Goal: Task Accomplishment & Management: Use online tool/utility

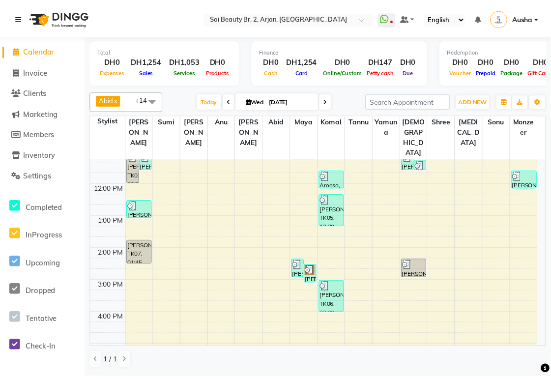
scroll to position [74, 0]
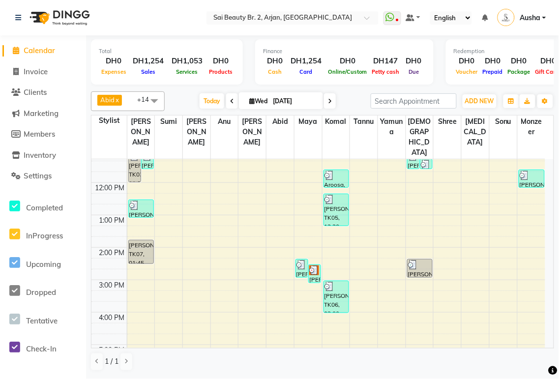
click at [331, 281] on div "[PERSON_NAME], TK06, 03:00 PM-04:00 PM, Mani/Pedi(With Gel Color)" at bounding box center [336, 296] width 25 height 31
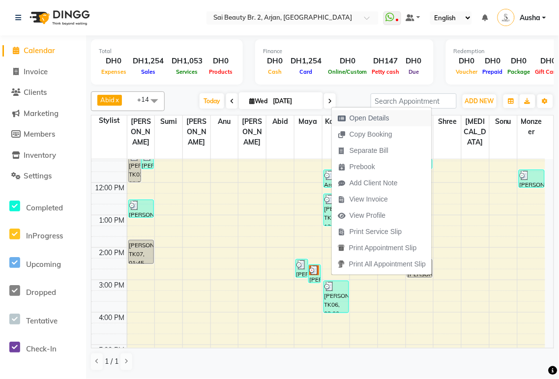
click at [379, 115] on span "Open Details" at bounding box center [370, 118] width 40 height 10
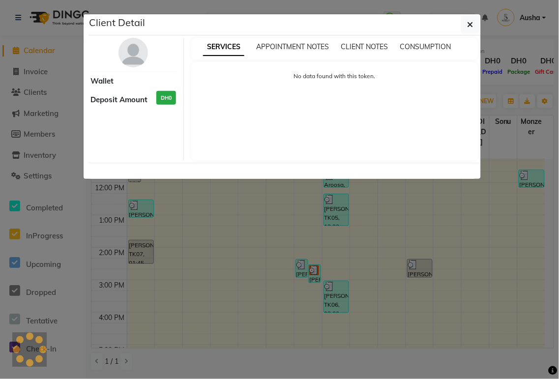
select select "3"
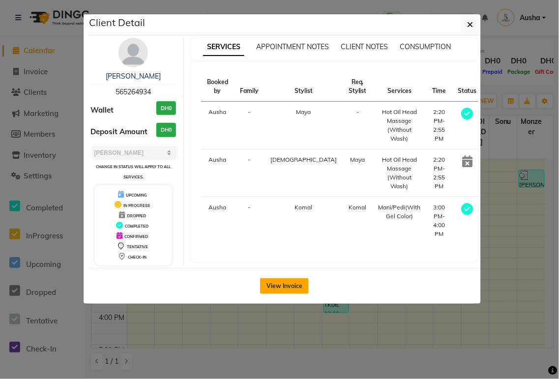
click at [288, 282] on button "View Invoice" at bounding box center [284, 286] width 49 height 16
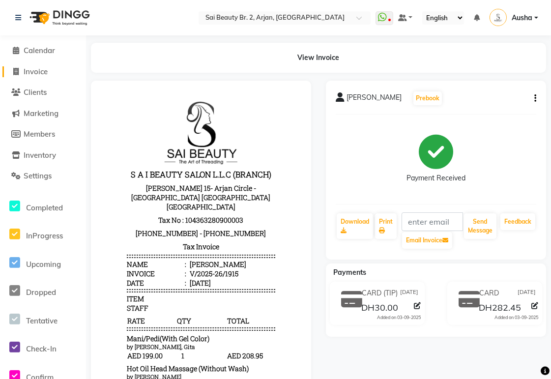
click at [33, 70] on span "Invoice" at bounding box center [36, 71] width 24 height 9
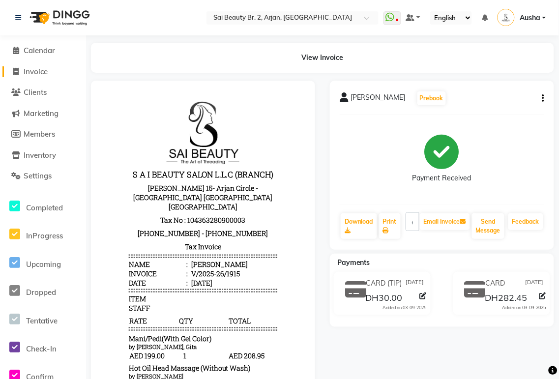
select select "service"
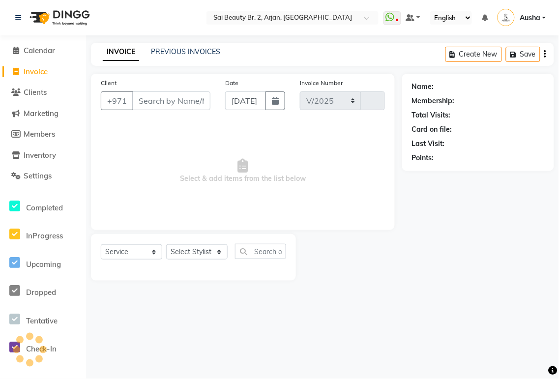
select select "6956"
type input "1917"
click at [157, 248] on select "Select Service Product Membership Package Voucher Prepaid Gift Card" at bounding box center [131, 251] width 61 height 15
click at [219, 249] on select "Select Stylist [PERSON_NAME][MEDICAL_DATA] [PERSON_NAME] [PERSON_NAME] [PERSON_…" at bounding box center [196, 251] width 61 height 15
select select "82917"
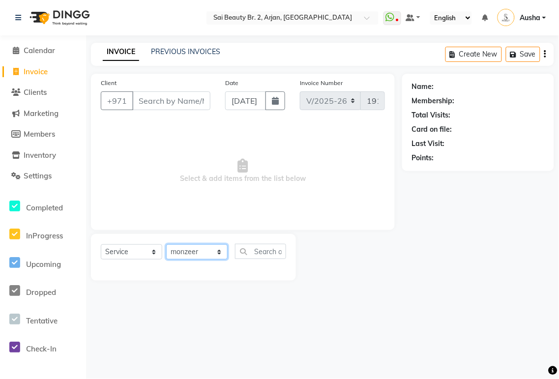
click at [166, 245] on select "Select Stylist [PERSON_NAME][MEDICAL_DATA] [PERSON_NAME] [PERSON_NAME] [PERSON_…" at bounding box center [196, 251] width 61 height 15
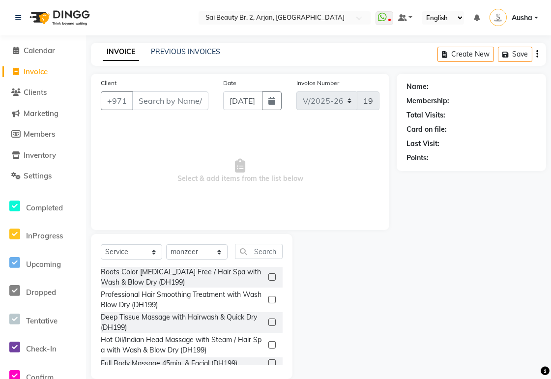
click at [268, 296] on label at bounding box center [271, 299] width 7 height 7
click at [268, 297] on input "checkbox" at bounding box center [271, 300] width 6 height 6
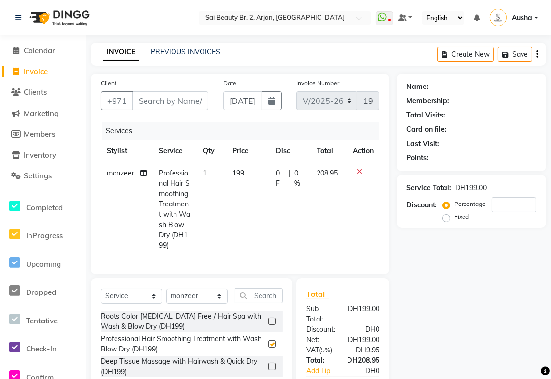
checkbox input "false"
click at [208, 304] on select "Select Stylist [PERSON_NAME][MEDICAL_DATA] [PERSON_NAME] [PERSON_NAME] [PERSON_…" at bounding box center [196, 296] width 61 height 15
select select "72771"
click at [166, 297] on select "Select Stylist [PERSON_NAME][MEDICAL_DATA] [PERSON_NAME] [PERSON_NAME] [PERSON_…" at bounding box center [196, 296] width 61 height 15
click at [219, 347] on div "Professional Hair Smoothing Treatment with Wash Blow Dry (DH199)" at bounding box center [183, 344] width 164 height 21
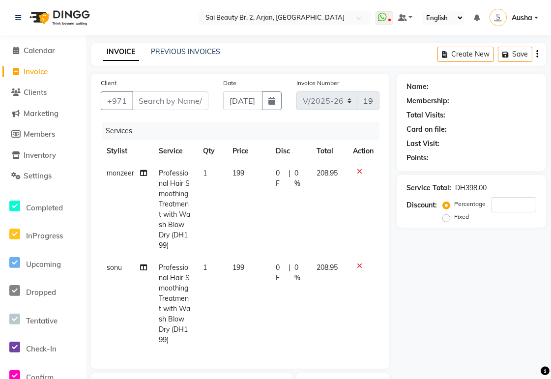
checkbox input "false"
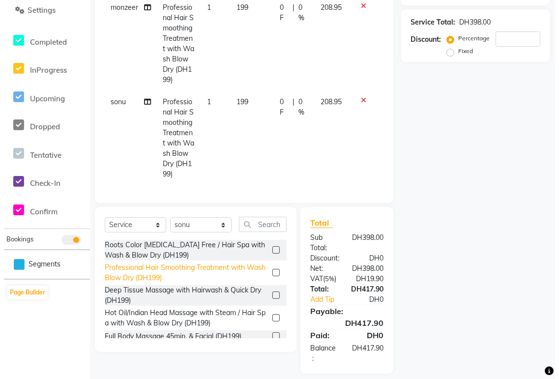
scroll to position [168, 0]
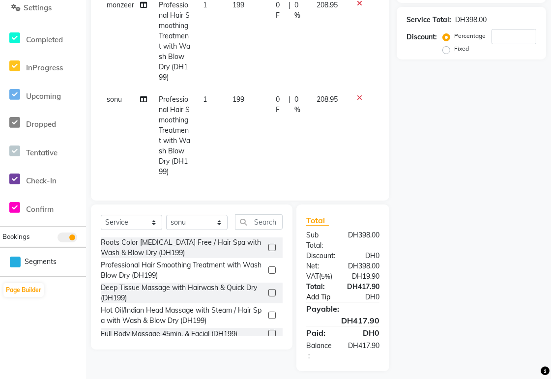
click at [320, 302] on link "Add Tip" at bounding box center [325, 297] width 52 height 10
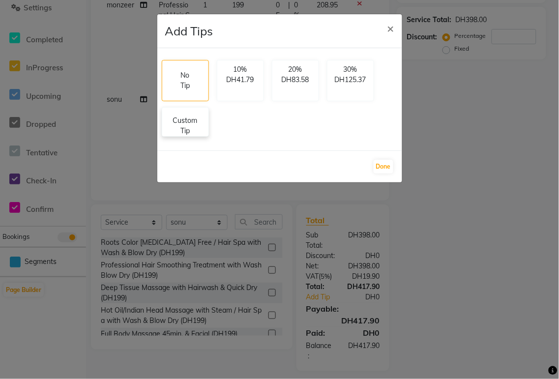
click at [187, 118] on p "Custom Tip" at bounding box center [185, 126] width 34 height 21
select select "82917"
select select "72771"
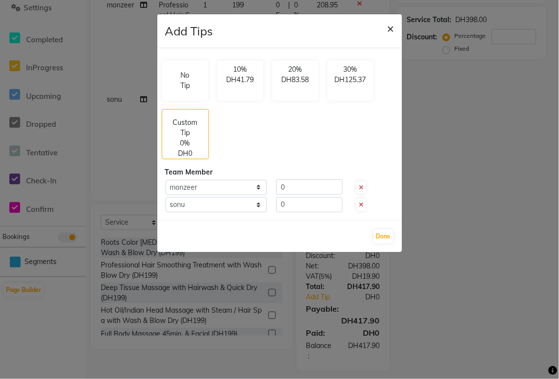
click at [390, 26] on span "×" at bounding box center [390, 28] width 7 height 15
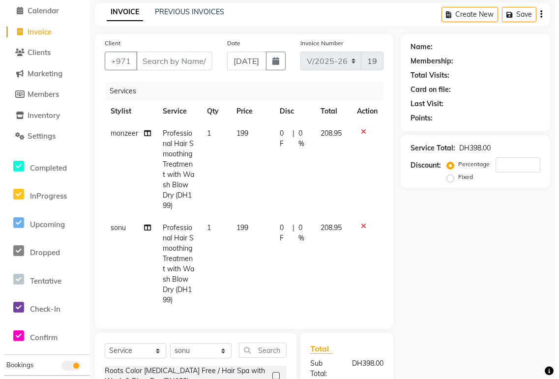
scroll to position [0, 0]
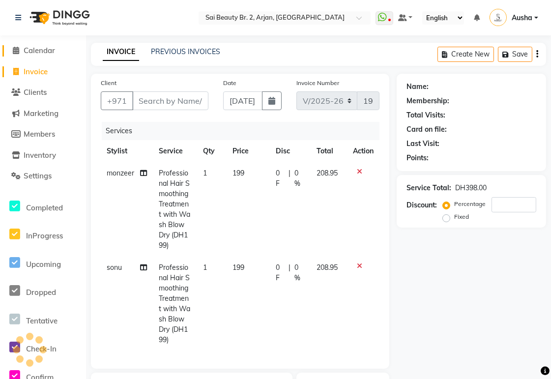
click at [42, 47] on span "Calendar" at bounding box center [39, 50] width 31 height 9
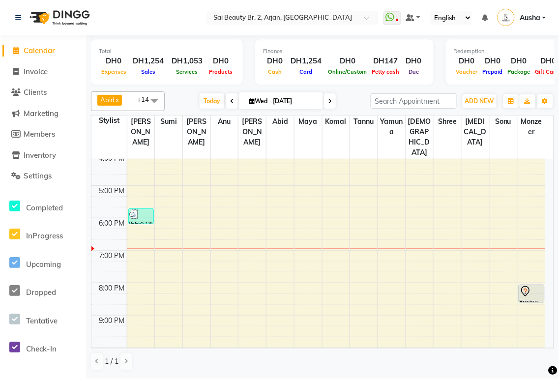
scroll to position [246, 0]
